Goal: Check status: Check status

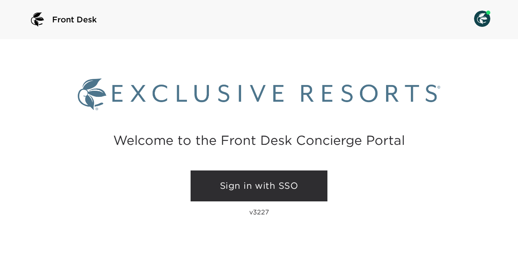
click at [281, 185] on link "Sign in with SSO" at bounding box center [259, 186] width 137 height 31
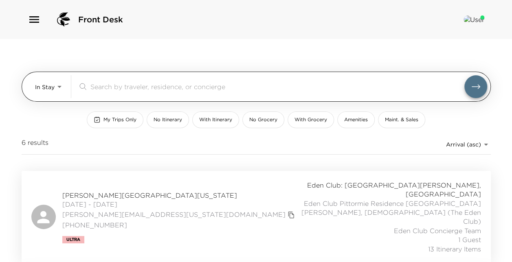
click at [64, 85] on div "In Stay In-Stay ​" at bounding box center [261, 86] width 452 height 23
click at [57, 84] on body "Front Desk In Stay In-Stay ​ My Trips Only No Itinerary With Itinerary No Groce…" at bounding box center [256, 131] width 512 height 262
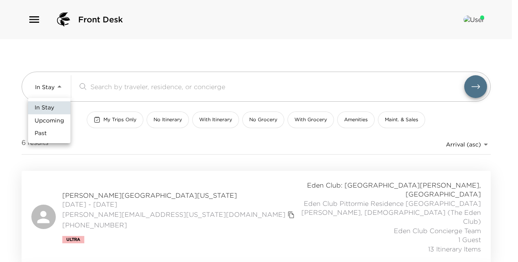
click at [59, 121] on span "Upcoming" at bounding box center [49, 121] width 29 height 8
type input "Upcoming"
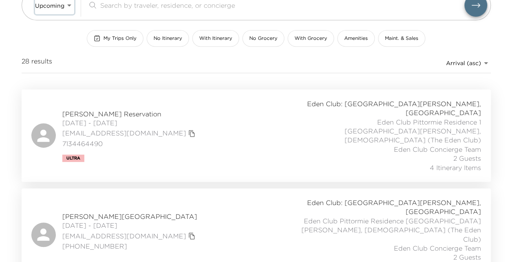
scroll to position [163, 0]
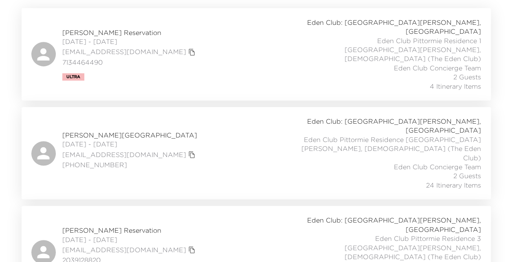
click at [113, 131] on span "[PERSON_NAME][GEOGRAPHIC_DATA]" at bounding box center [129, 135] width 135 height 9
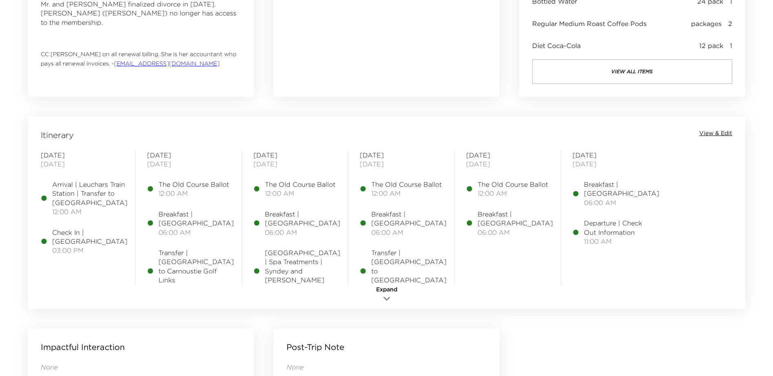
scroll to position [570, 0]
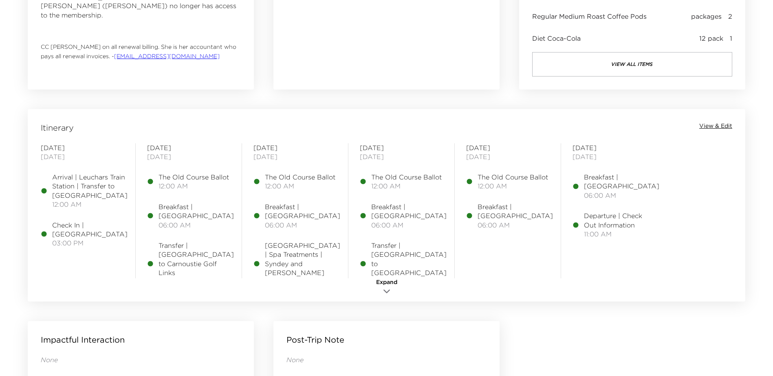
click at [518, 120] on div "Itinerary View & Edit [DATE] Arrival | Leuchars Train Station | Transfer to [GE…" at bounding box center [386, 205] width 717 height 193
click at [518, 122] on span "View & Edit" at bounding box center [715, 126] width 33 height 8
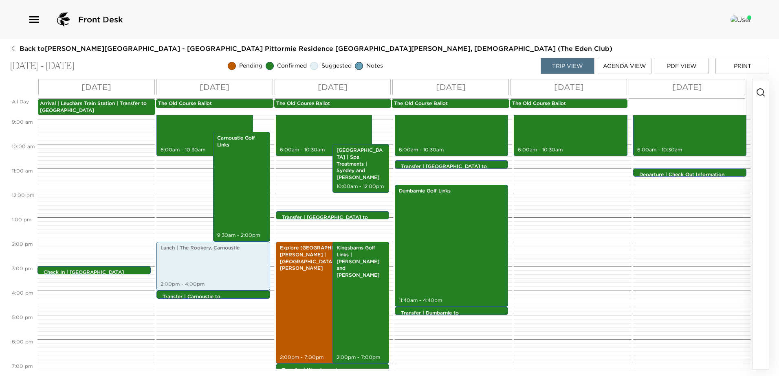
scroll to position [228, 0]
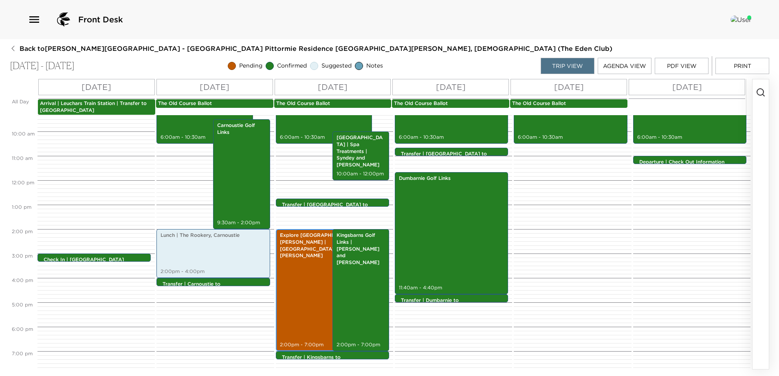
click at [305, 262] on div "Explore St Andrews | Sydney and Kayler 2:00pm - 7:00pm" at bounding box center [324, 291] width 92 height 120
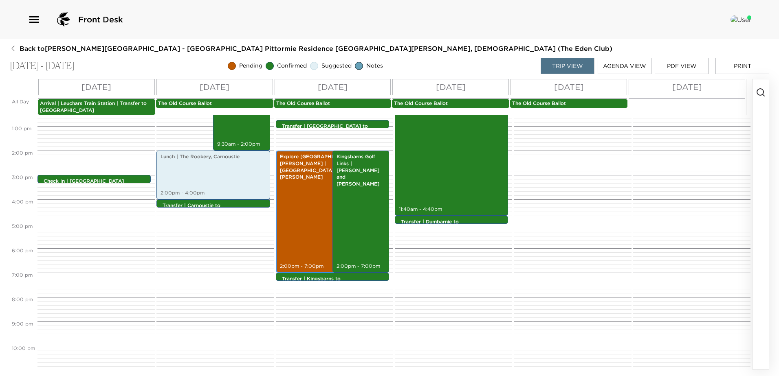
scroll to position [292, 0]
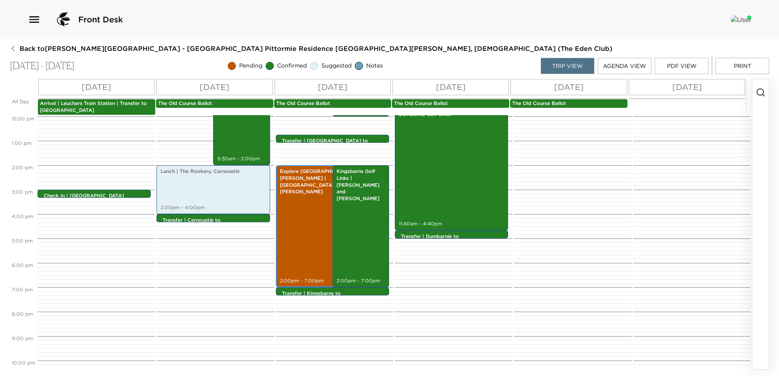
click at [308, 250] on div "Explore St Andrews | Sydney and Kayler 2:00pm - 7:00pm" at bounding box center [324, 227] width 92 height 120
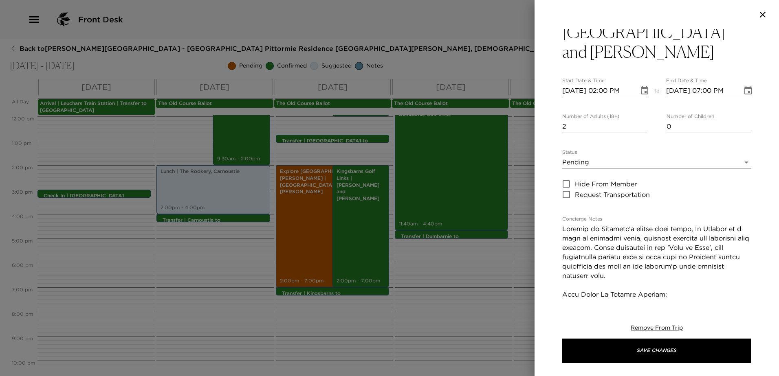
scroll to position [0, 0]
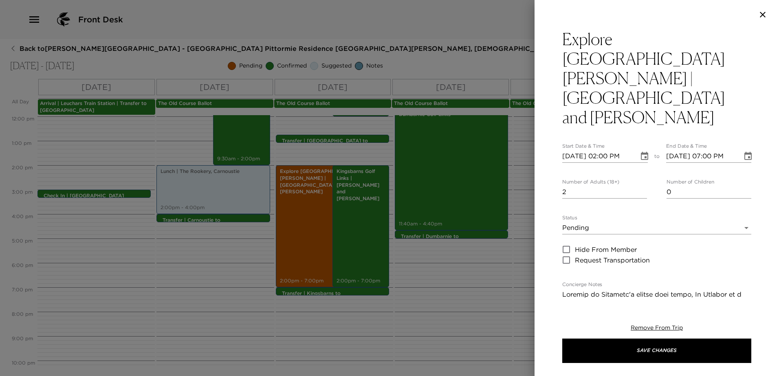
click at [518, 172] on body "Front Desk Back to Sydney Montgomery Reservation - Eden Club Pittormie Residenc…" at bounding box center [389, 188] width 779 height 376
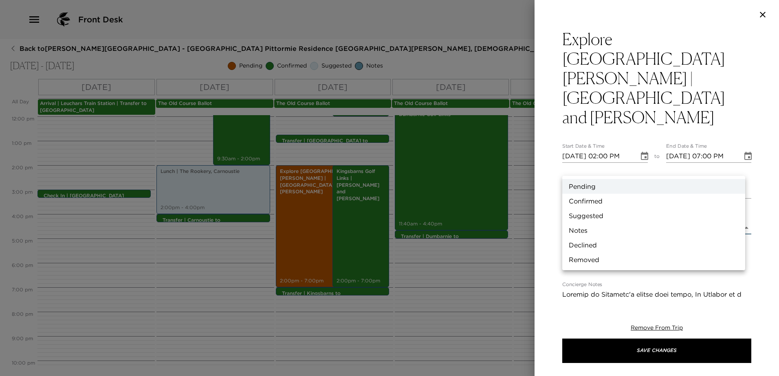
click at [518, 194] on li "Confirmed" at bounding box center [653, 201] width 183 height 15
type input "Confirmed"
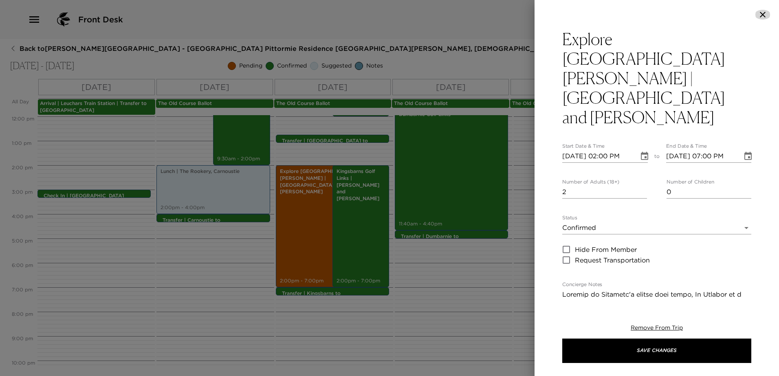
click at [518, 15] on icon "button" at bounding box center [763, 15] width 6 height 6
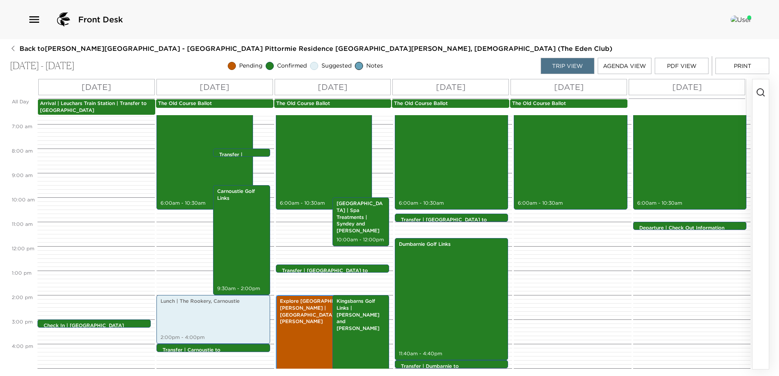
scroll to position [163, 0]
